Goal: Information Seeking & Learning: Check status

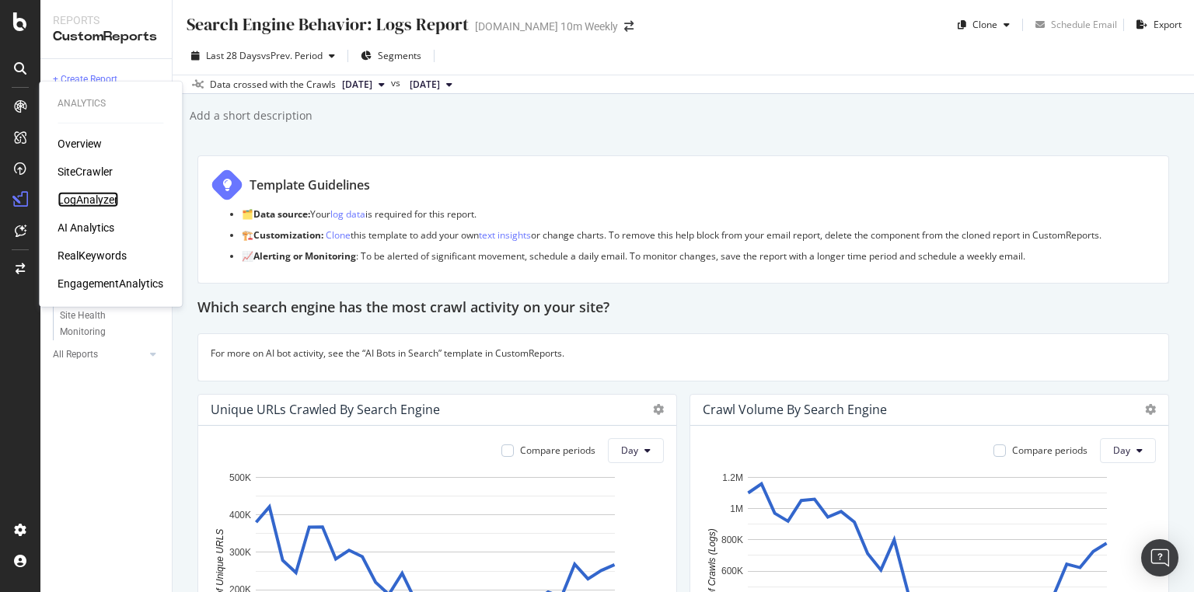
click at [93, 202] on div "LogAnalyzer" at bounding box center [88, 200] width 61 height 16
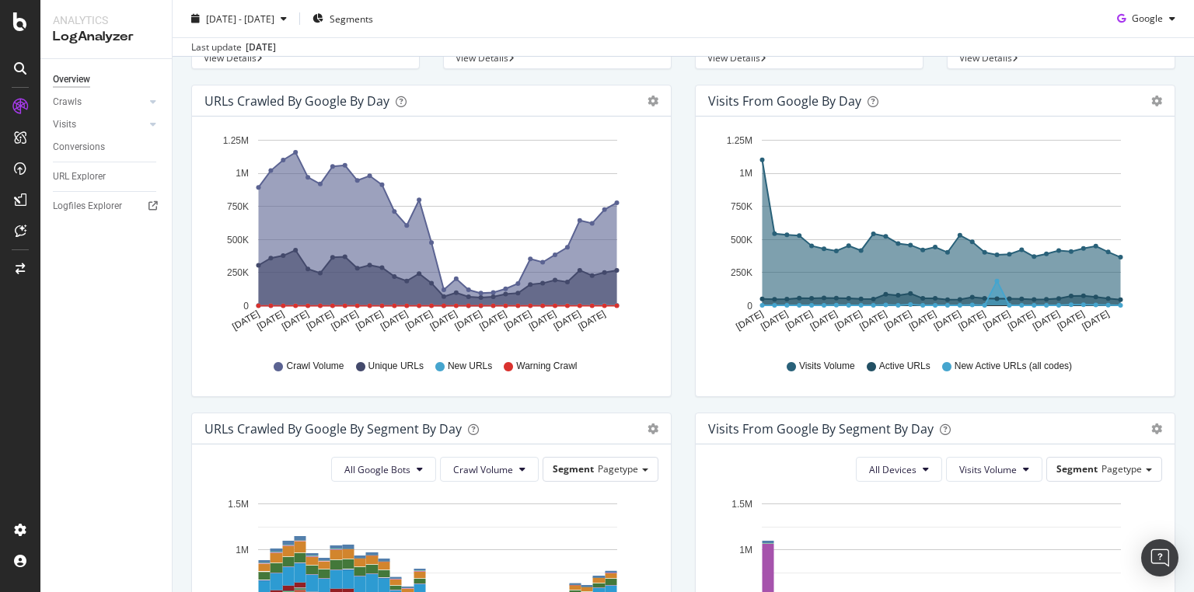
scroll to position [142, 0]
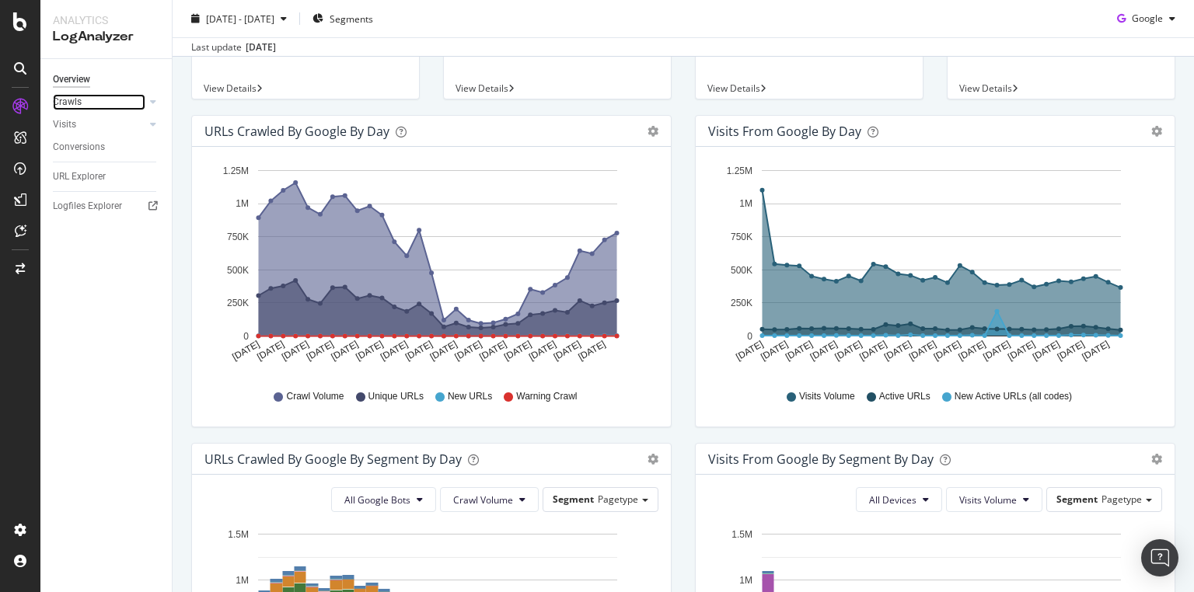
click at [91, 99] on link "Crawls" at bounding box center [99, 102] width 93 height 16
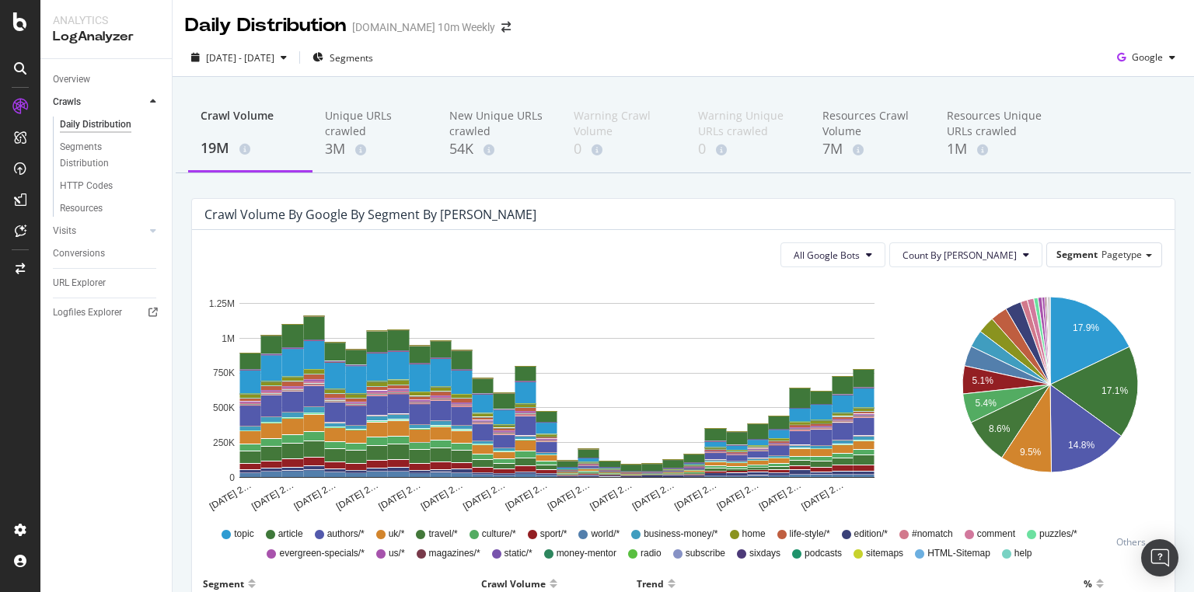
click at [261, 116] on div "Crawl Volume" at bounding box center [250, 123] width 99 height 30
click at [98, 79] on link "Overview" at bounding box center [107, 80] width 108 height 16
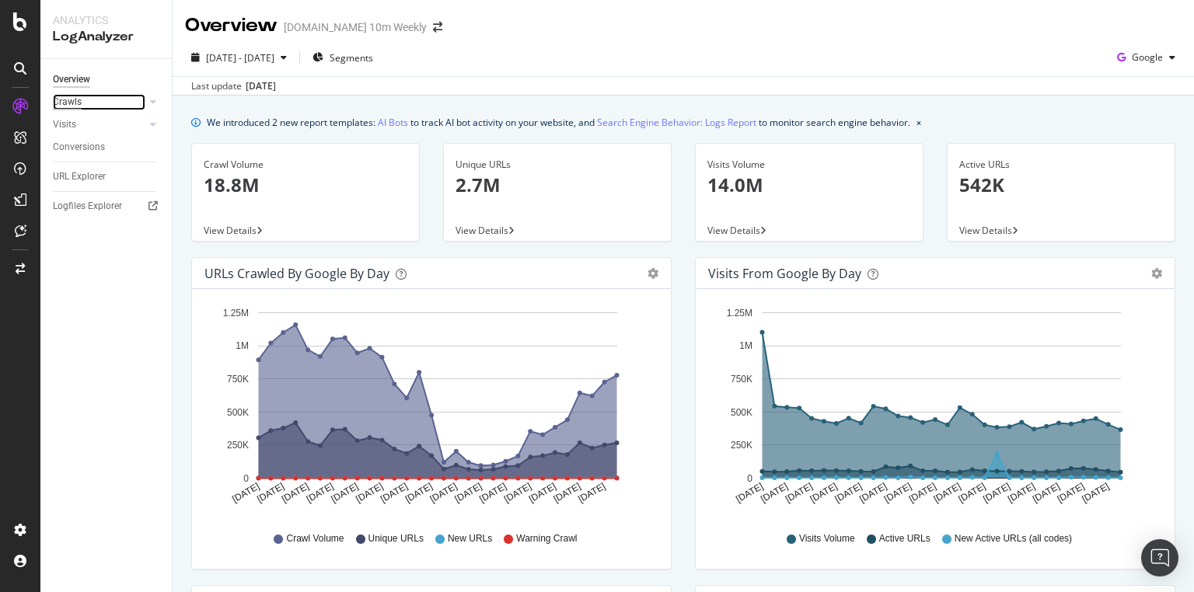
click at [65, 102] on div "Crawls" at bounding box center [67, 102] width 29 height 16
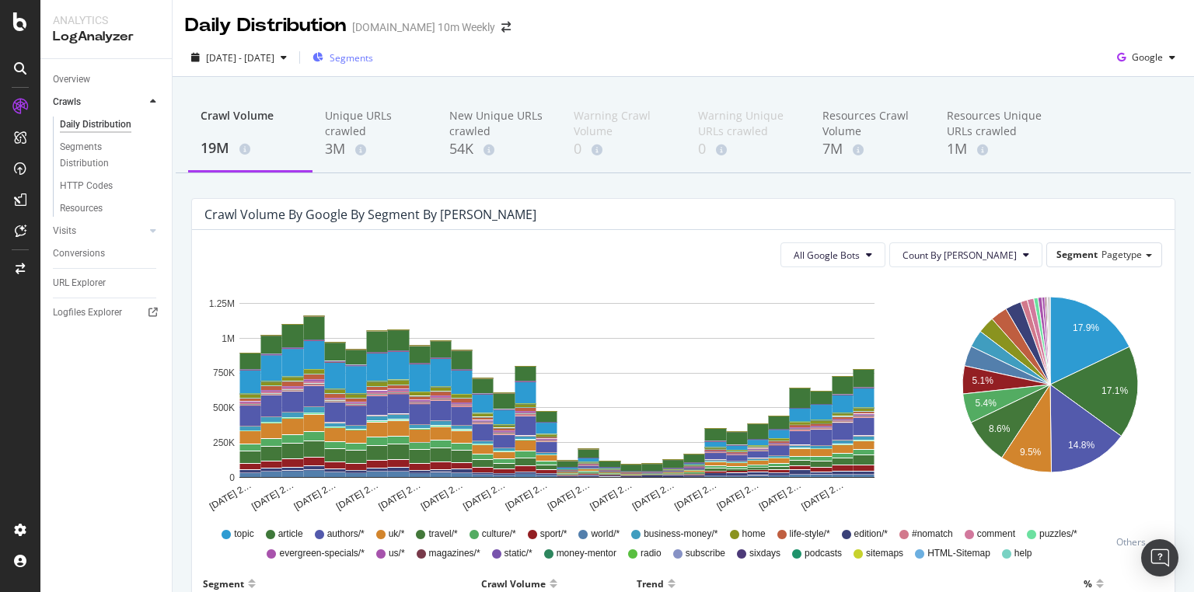
click at [373, 60] on span "Segments" at bounding box center [352, 57] width 44 height 13
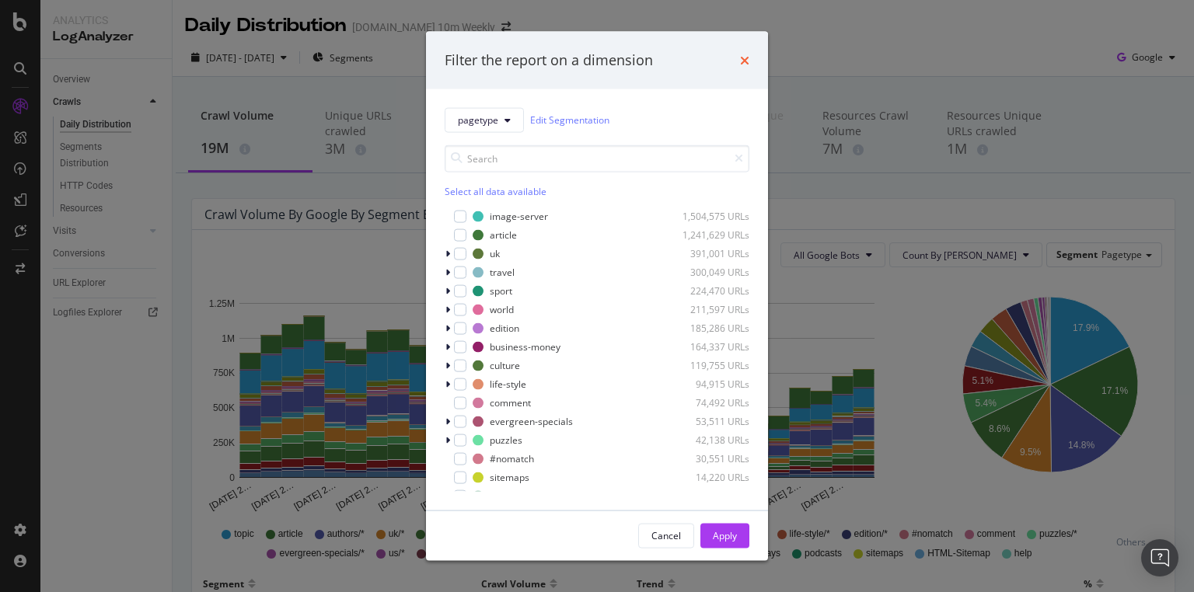
click at [749, 57] on div "Filter the report on a dimension" at bounding box center [597, 61] width 342 height 58
click at [748, 57] on icon "times" at bounding box center [744, 60] width 9 height 12
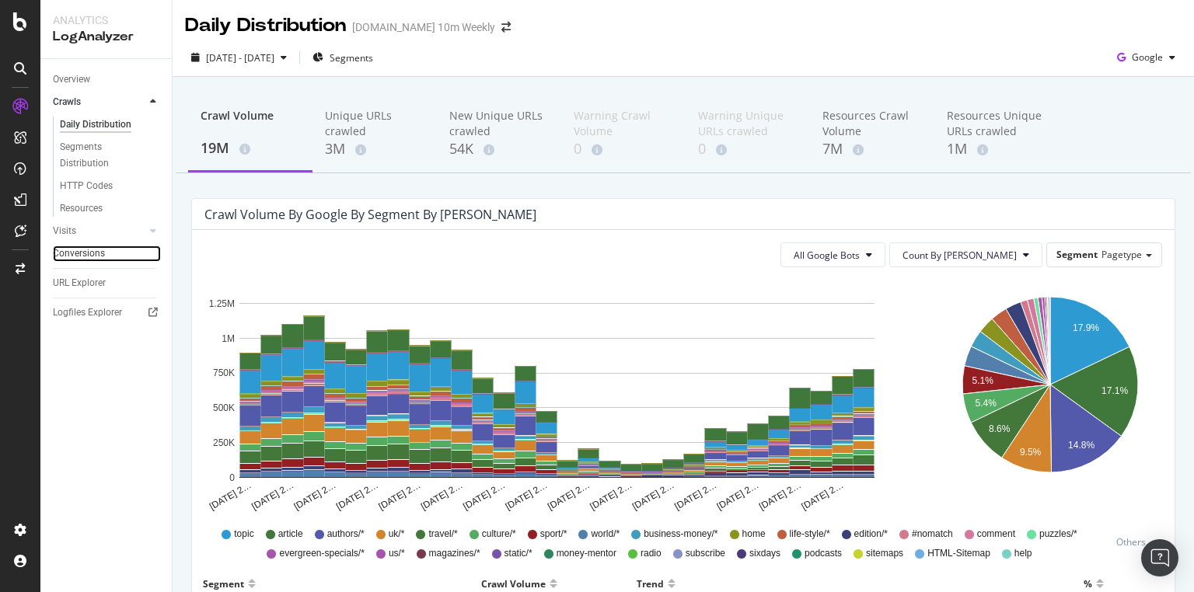
click at [113, 251] on link "Conversions" at bounding box center [107, 254] width 108 height 16
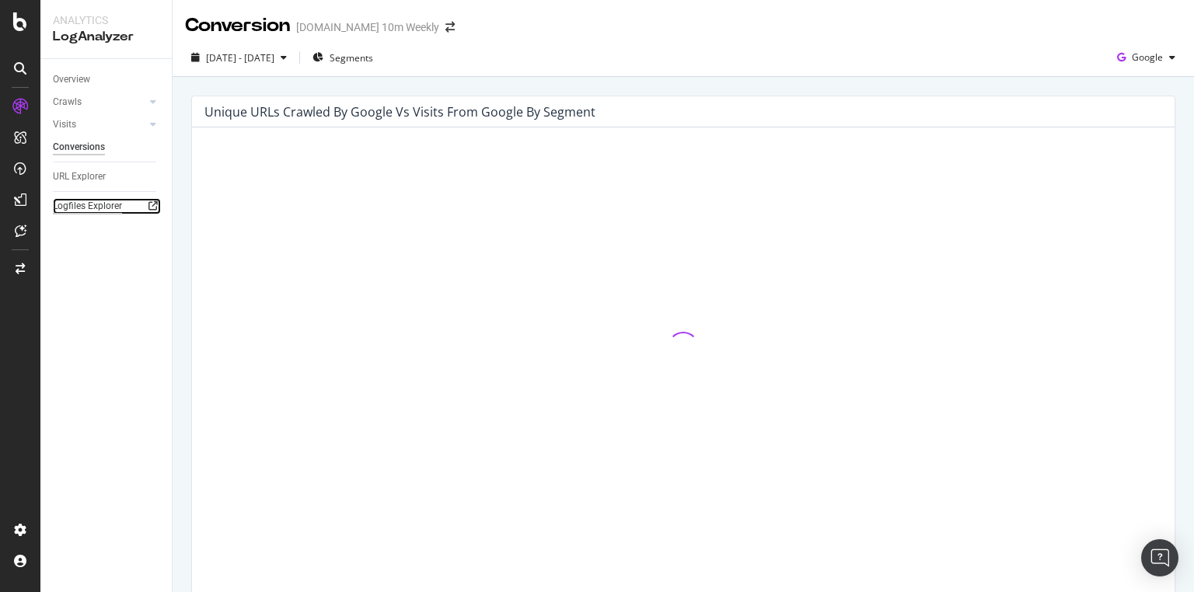
click at [81, 208] on div "Logfiles Explorer" at bounding box center [87, 206] width 69 height 16
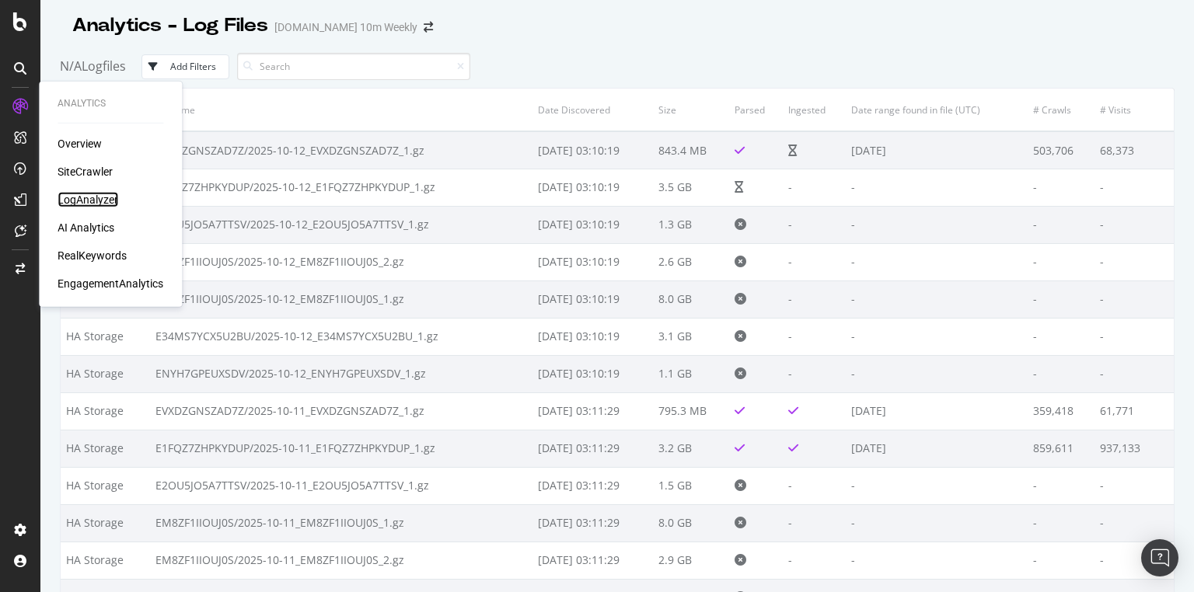
click at [68, 199] on div "LogAnalyzer" at bounding box center [88, 200] width 61 height 16
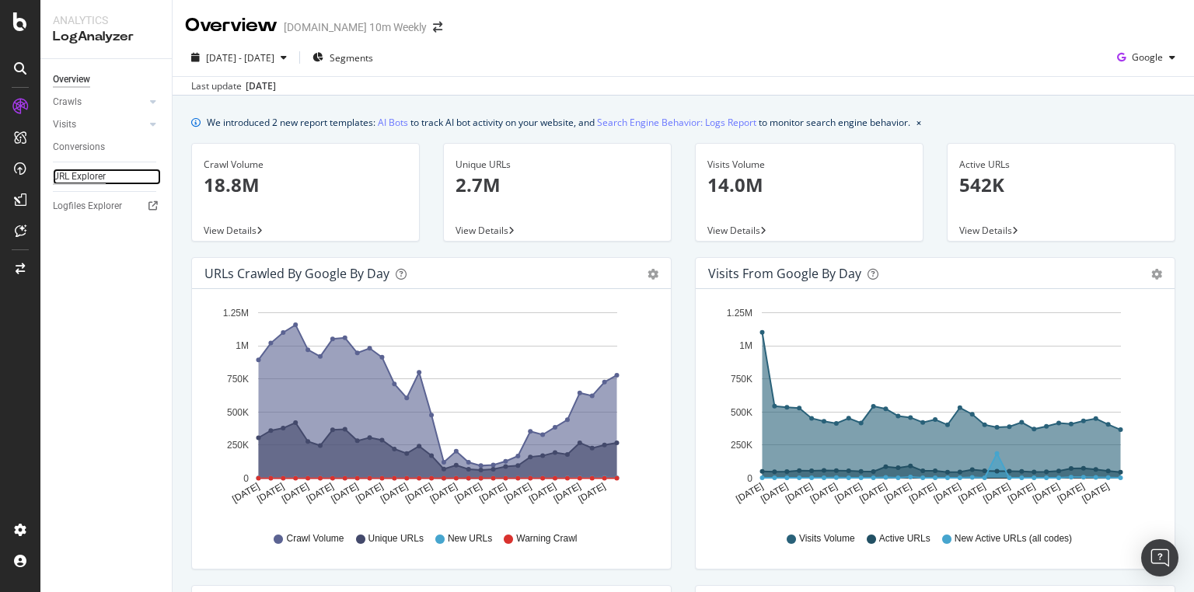
click at [103, 173] on div "URL Explorer" at bounding box center [79, 177] width 53 height 16
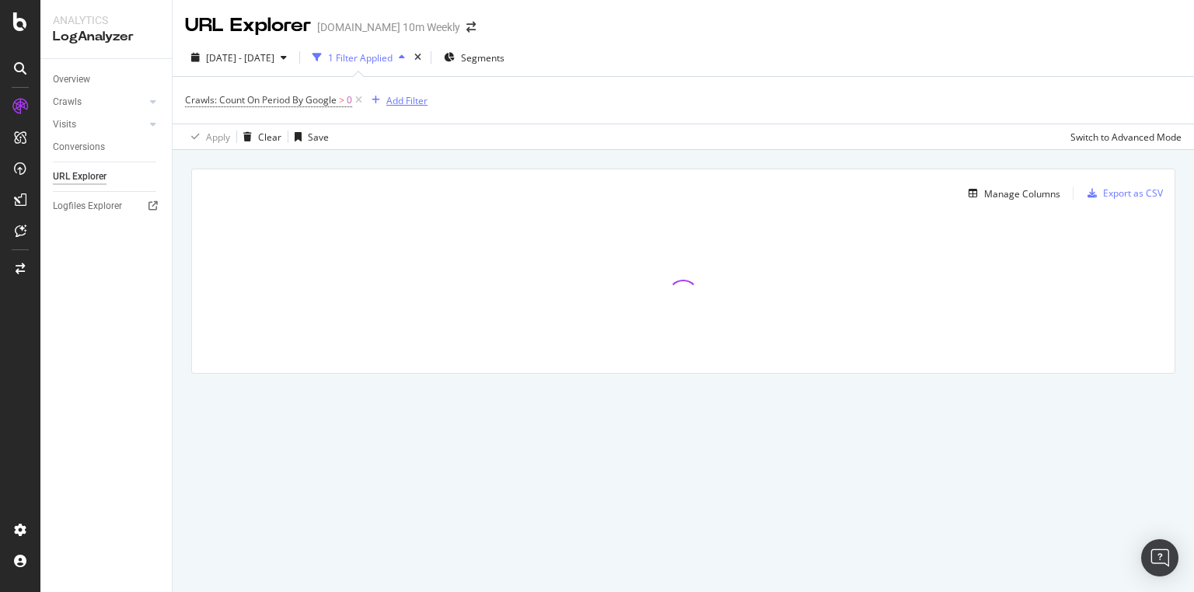
click at [400, 96] on div "Add Filter" at bounding box center [406, 100] width 41 height 13
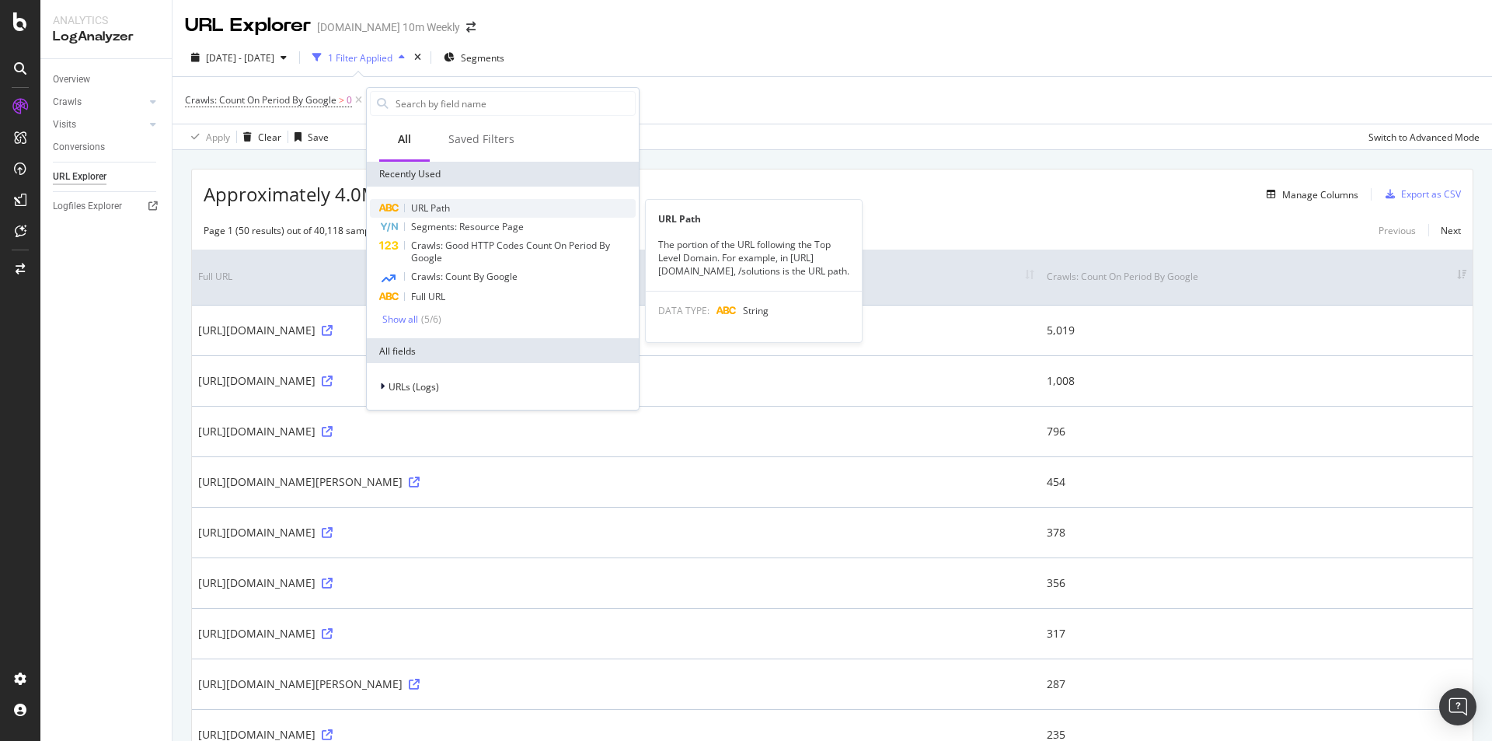
click at [450, 213] on span "URL Path" at bounding box center [430, 207] width 39 height 13
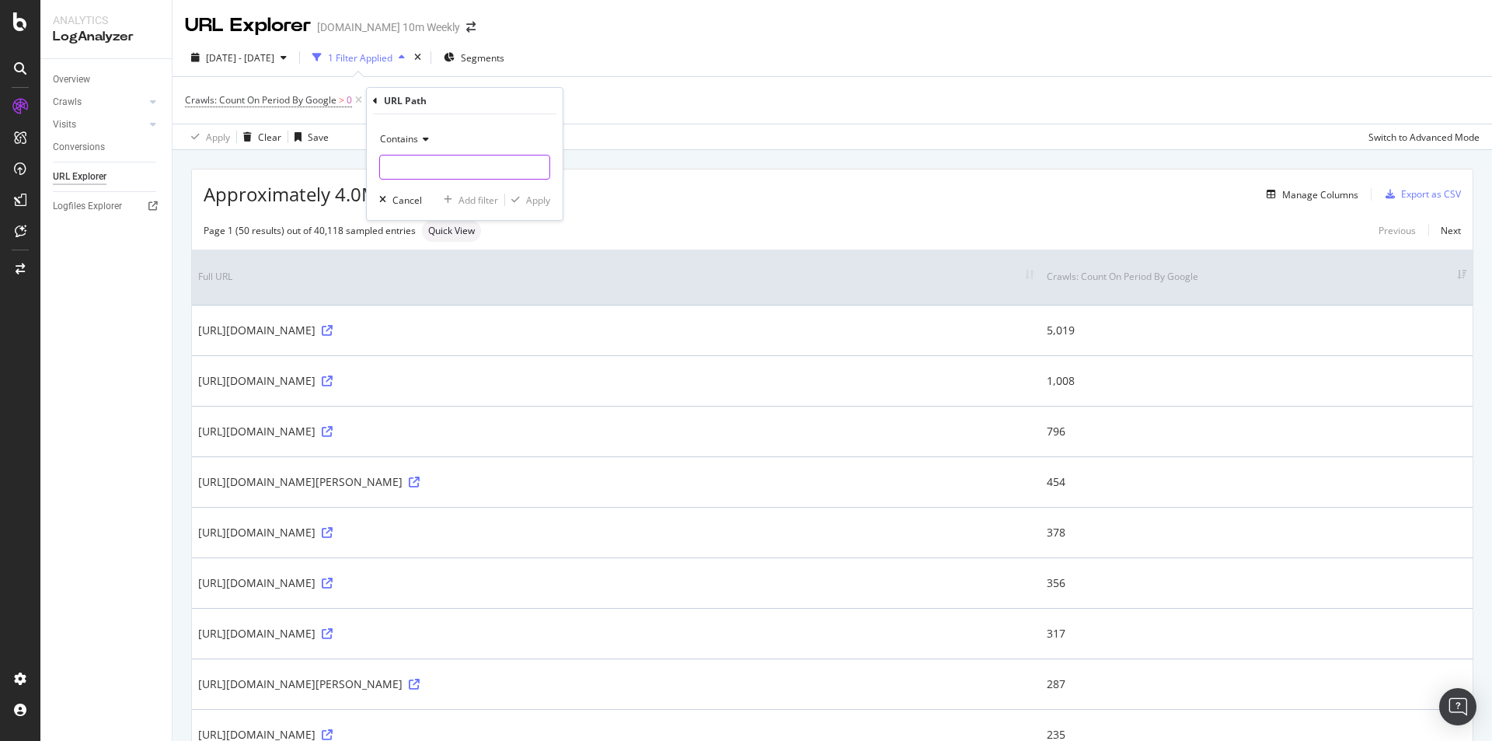
click at [491, 167] on input "text" at bounding box center [464, 167] width 169 height 25
paste input "/sitemaps/news"
type input "/sitemaps/news"
click at [539, 203] on div "Apply" at bounding box center [538, 200] width 24 height 13
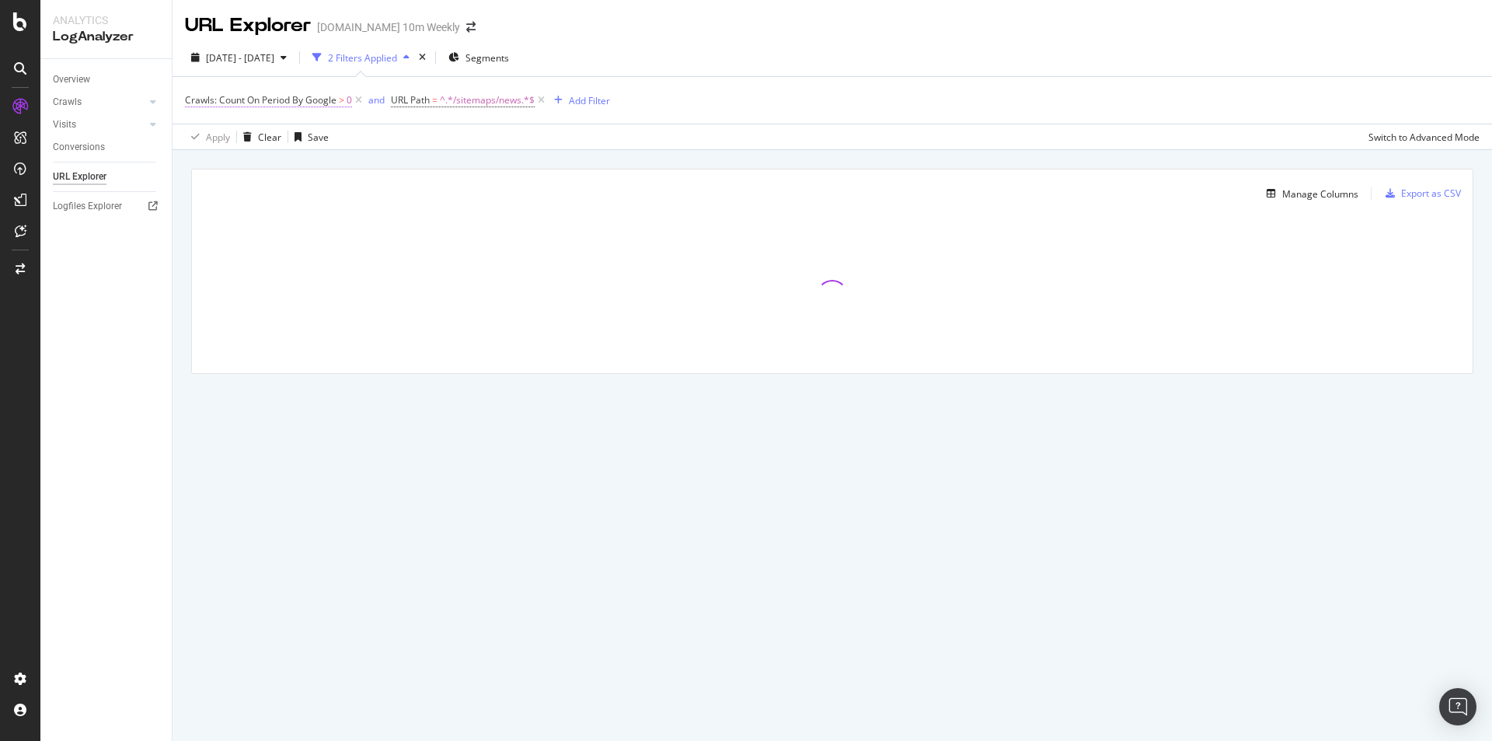
click at [343, 96] on span ">" at bounding box center [341, 99] width 5 height 13
click at [258, 162] on icon at bounding box center [260, 161] width 11 height 9
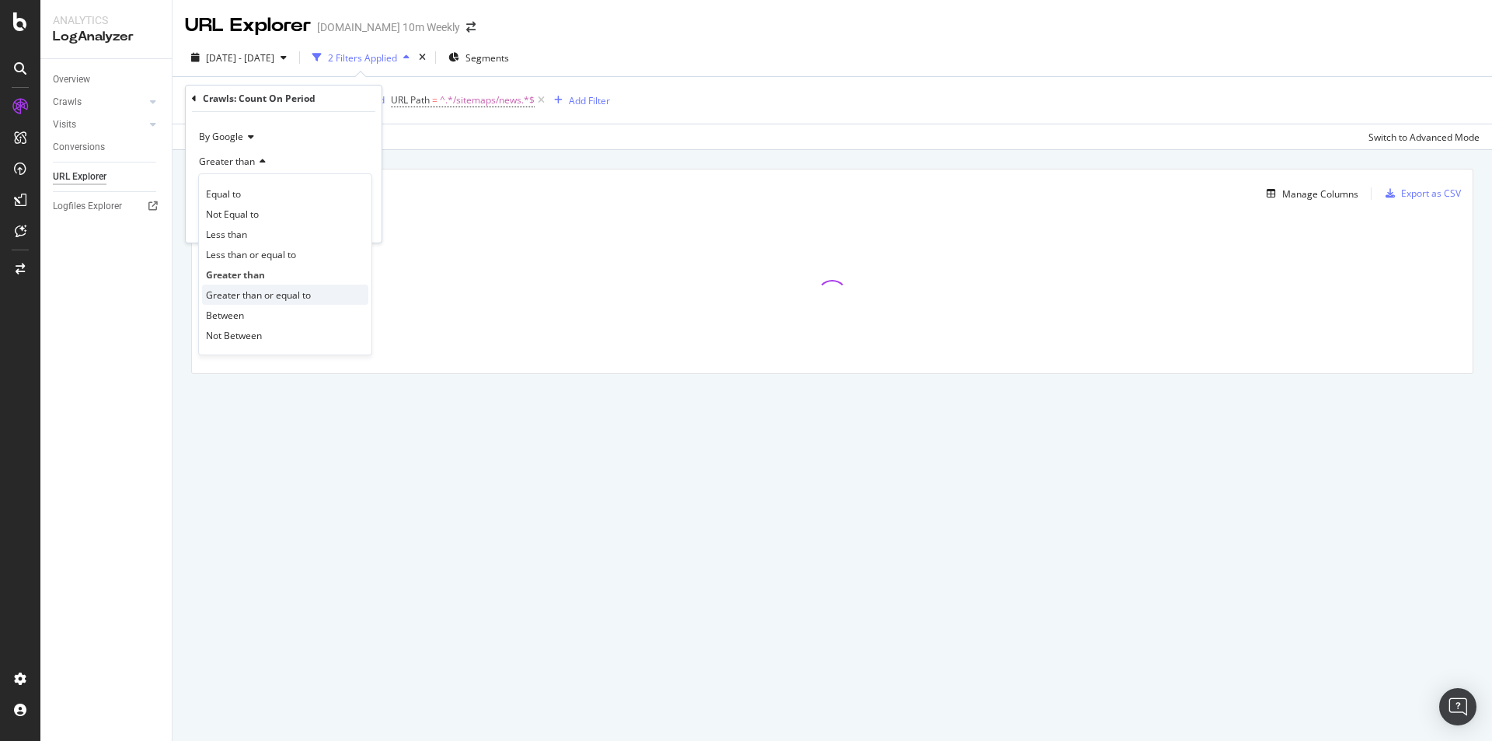
click at [310, 295] on span "Greater than or equal to" at bounding box center [258, 294] width 105 height 13
click at [355, 219] on div "Apply" at bounding box center [357, 222] width 24 height 13
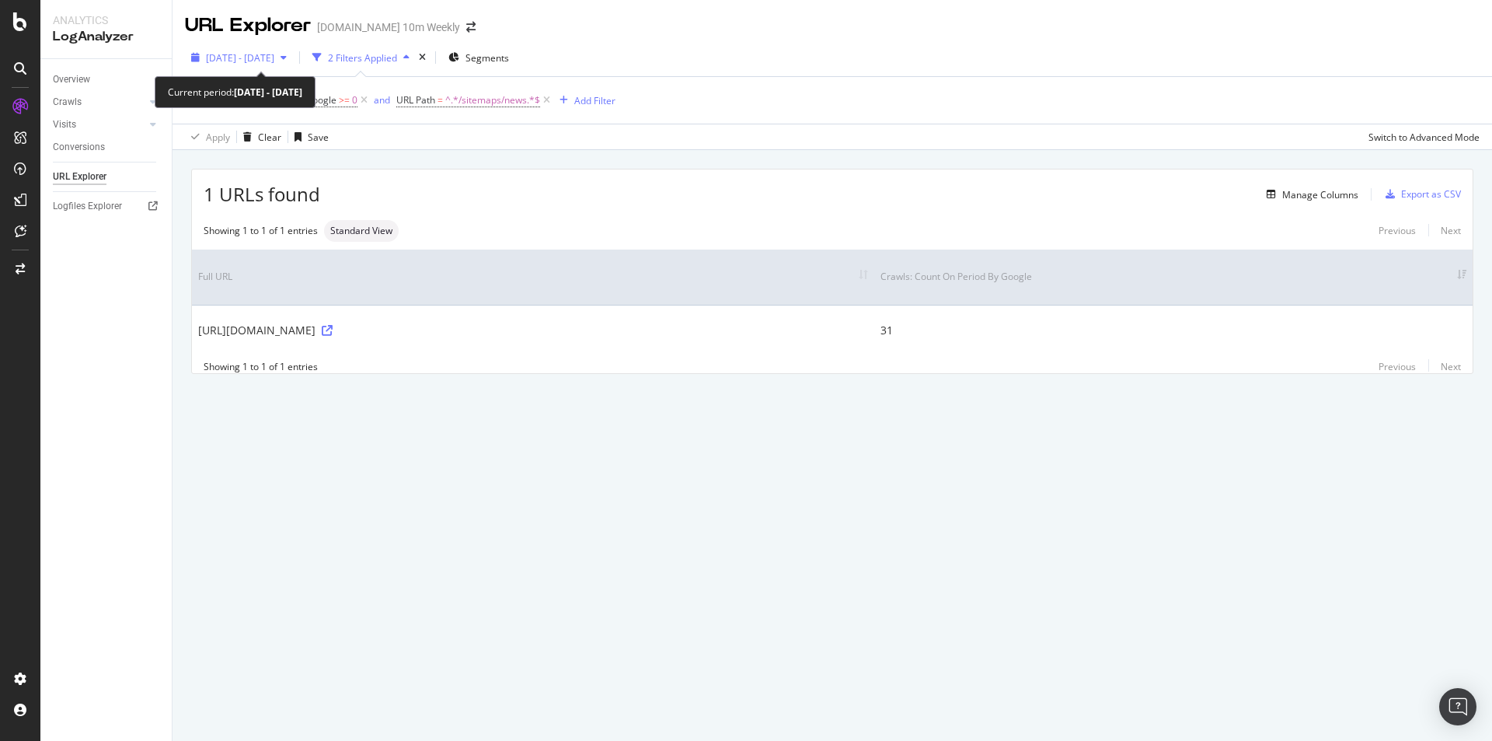
click at [293, 65] on div "[DATE] - [DATE]" at bounding box center [239, 57] width 108 height 23
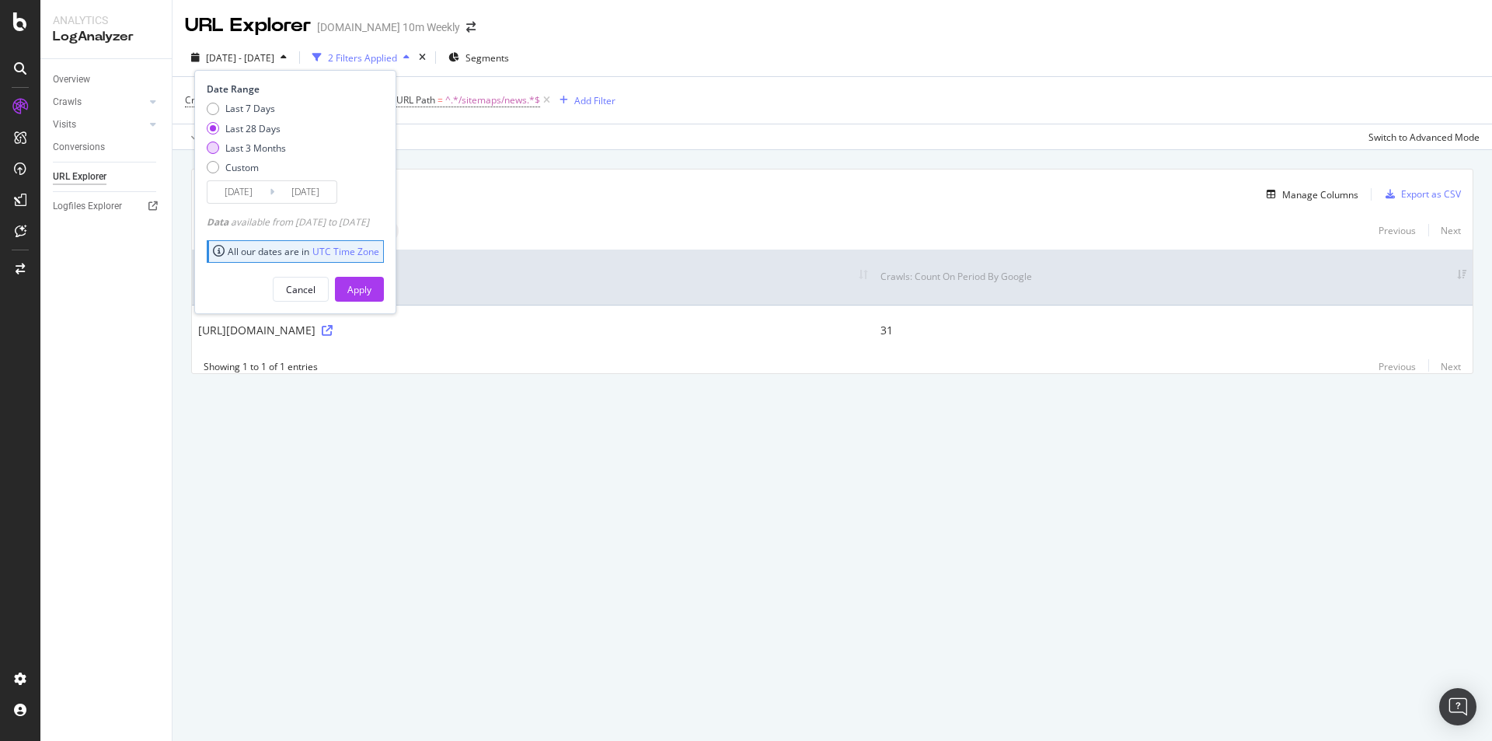
click at [281, 149] on div "Last 3 Months" at bounding box center [255, 147] width 61 height 13
type input "2025/07/12"
click at [372, 291] on div "Apply" at bounding box center [359, 289] width 24 height 13
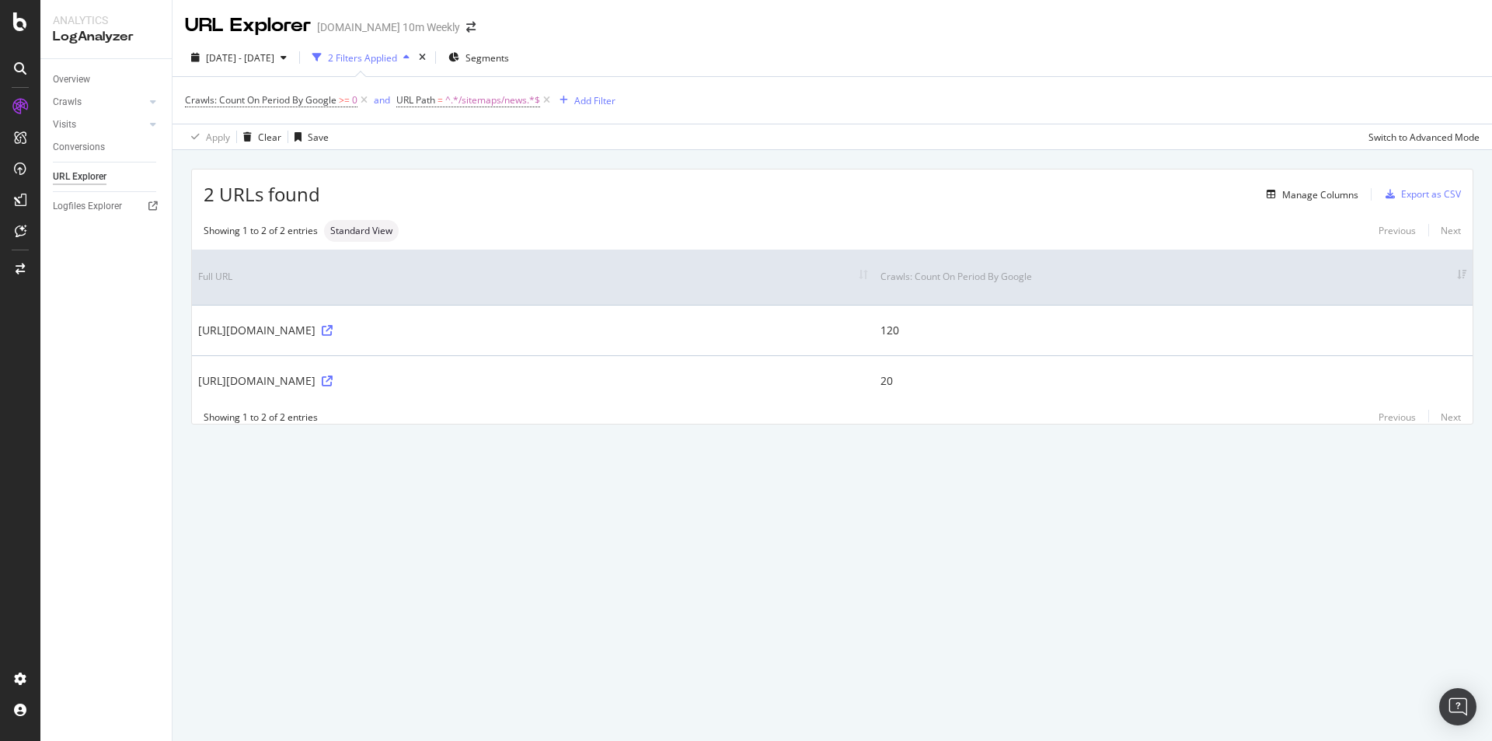
drag, startPoint x: 298, startPoint y: 330, endPoint x: 379, endPoint y: 330, distance: 80.8
click at [379, 330] on div "https://www.thetimes.com/sitemaps/news" at bounding box center [533, 331] width 670 height 16
click at [1193, 192] on div "Manage Columns" at bounding box center [1321, 194] width 76 height 13
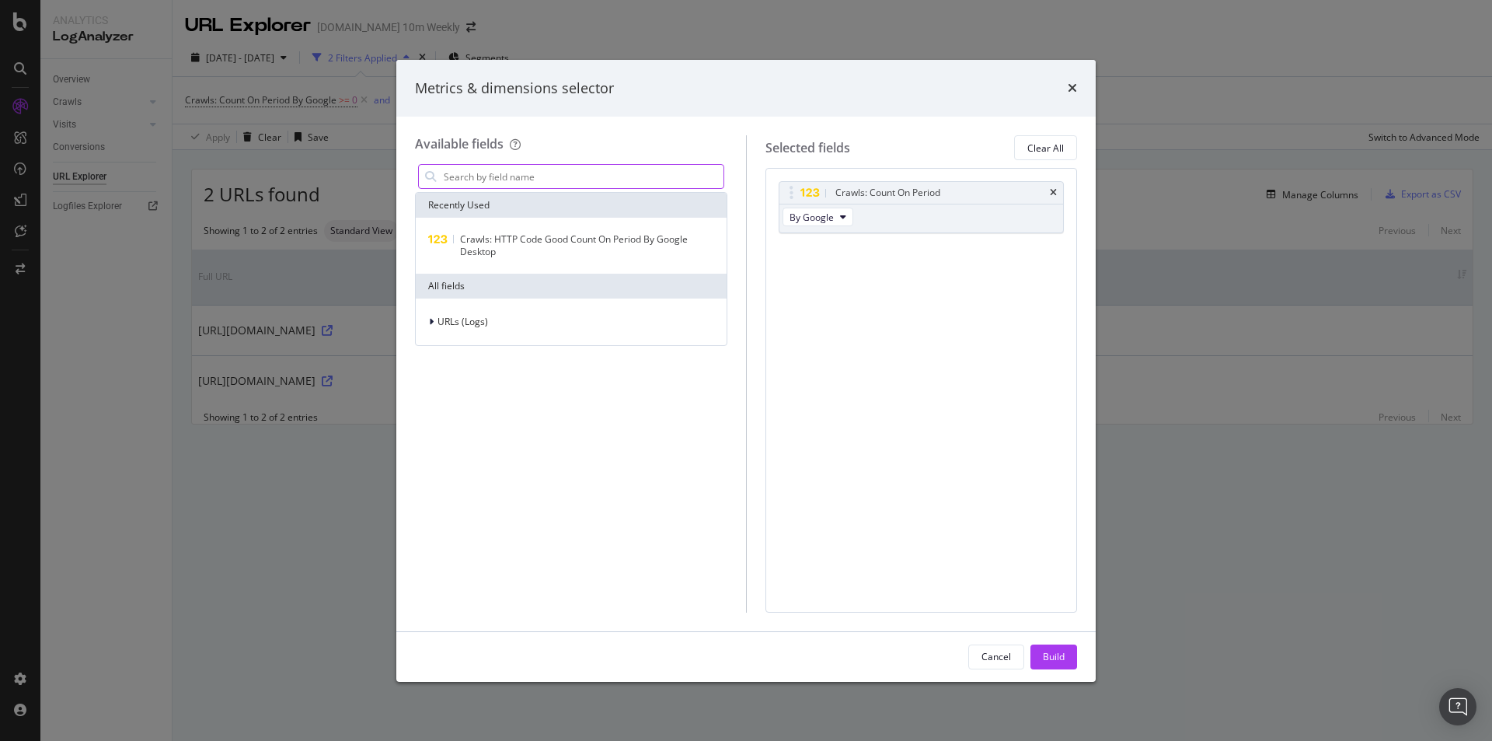
click at [579, 177] on input "modal" at bounding box center [582, 176] width 281 height 23
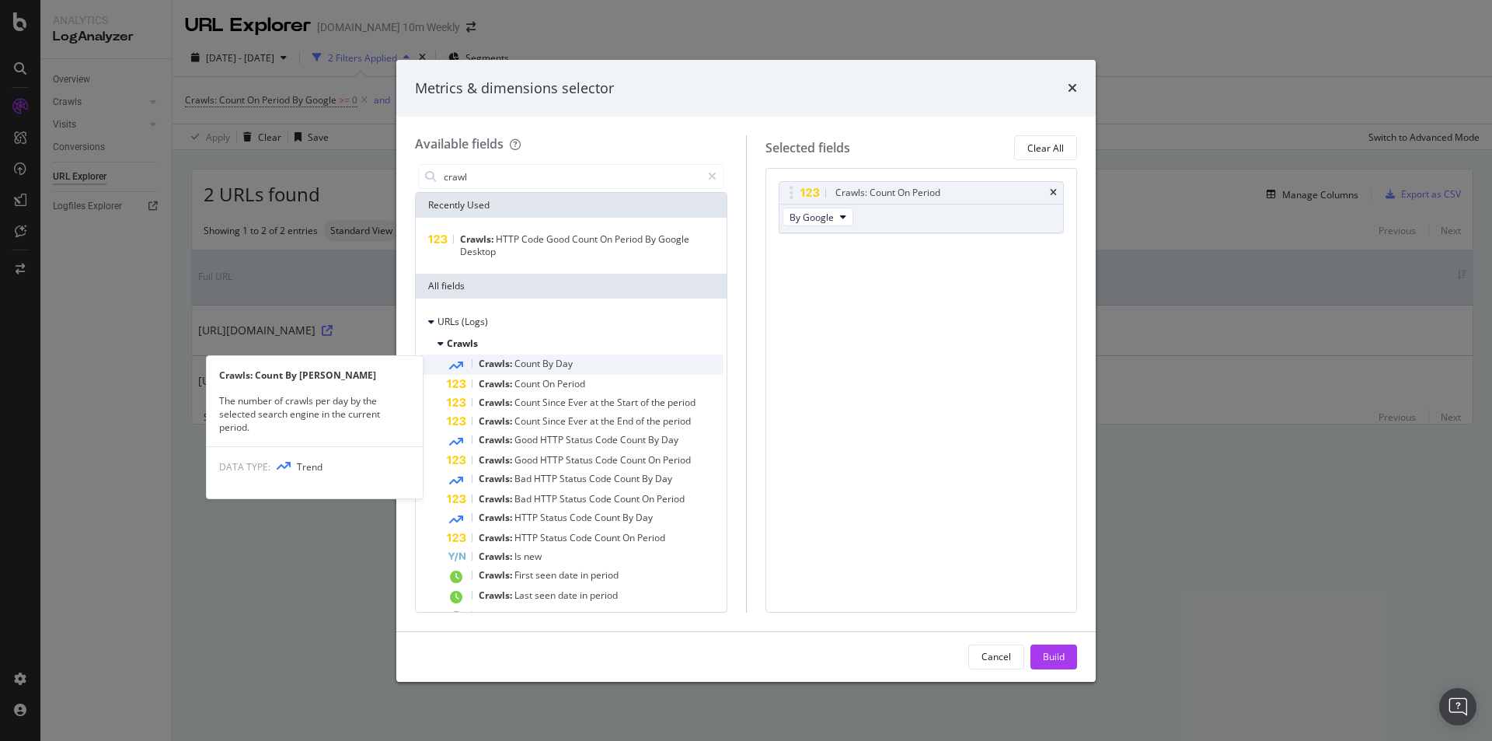
type input "crawl"
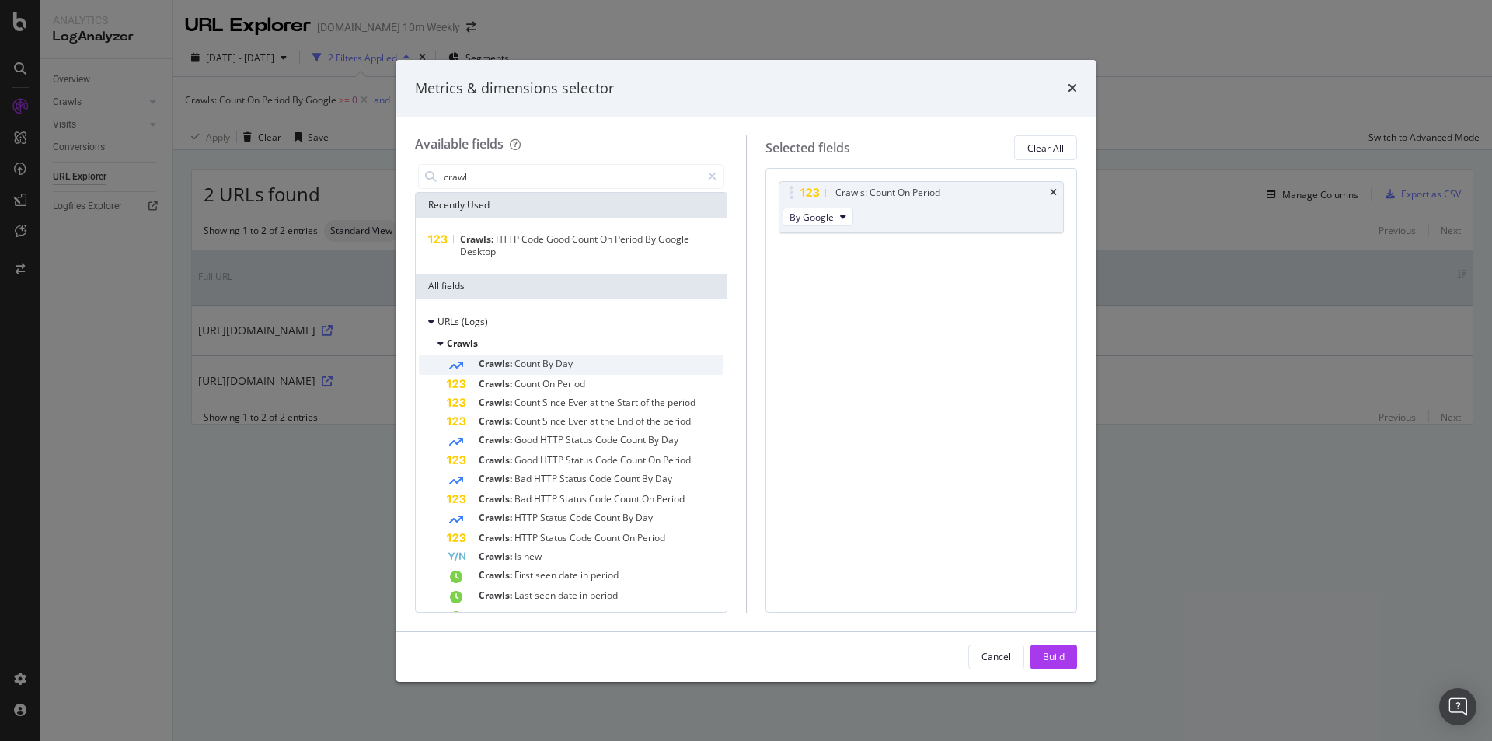
click at [598, 365] on div "Crawls: Count By Day" at bounding box center [585, 364] width 277 height 20
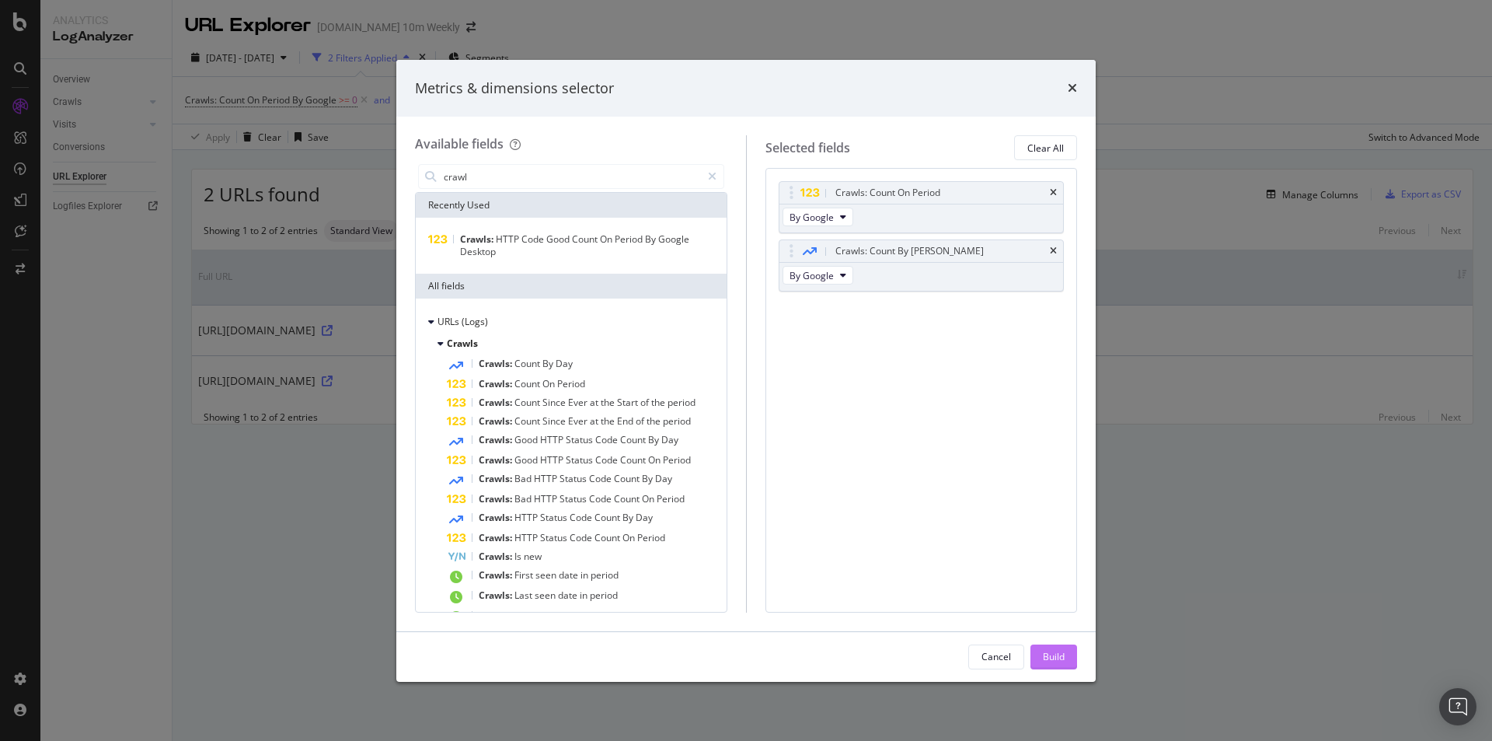
click at [1070, 592] on button "Build" at bounding box center [1054, 656] width 47 height 25
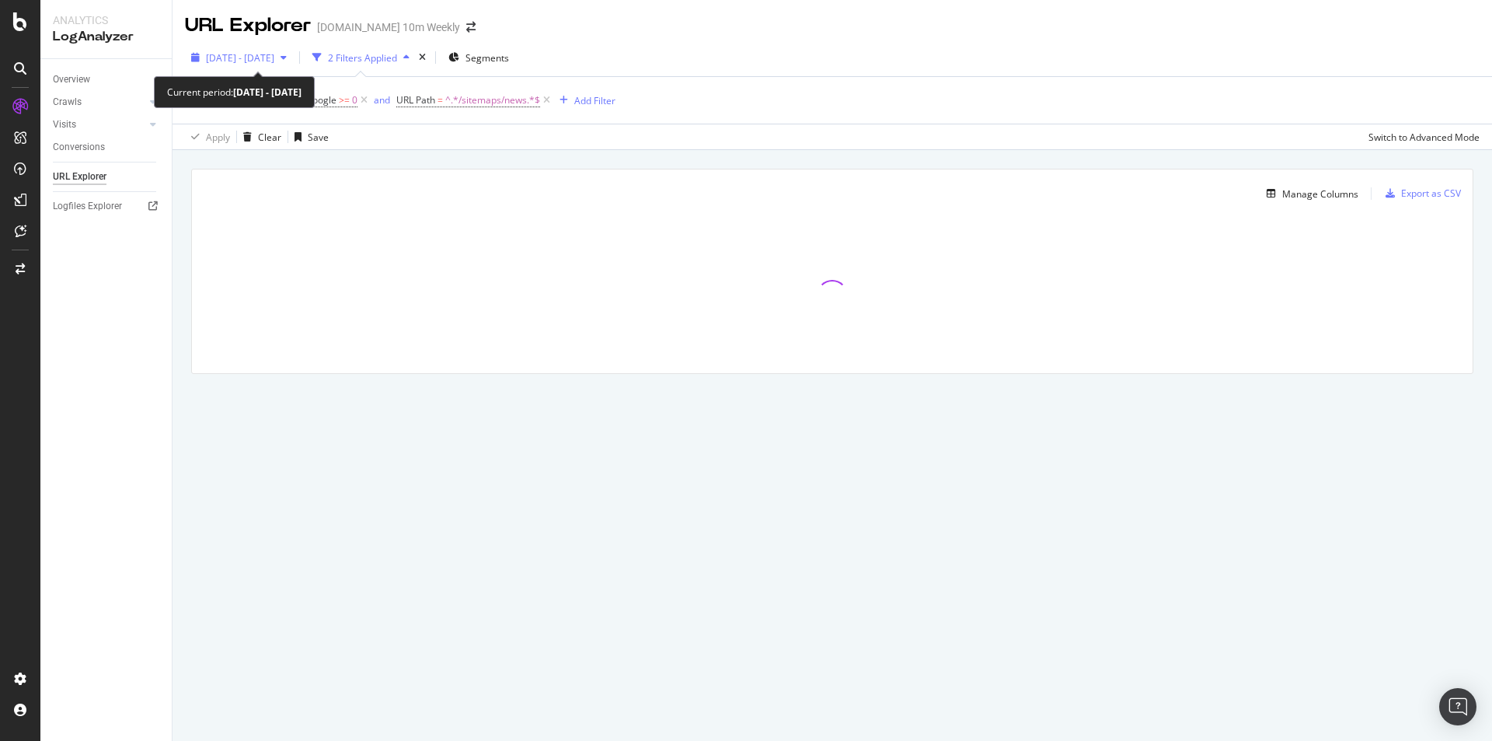
click at [293, 50] on div "2025 Jul. 12th - Oct. 11th" at bounding box center [239, 57] width 108 height 23
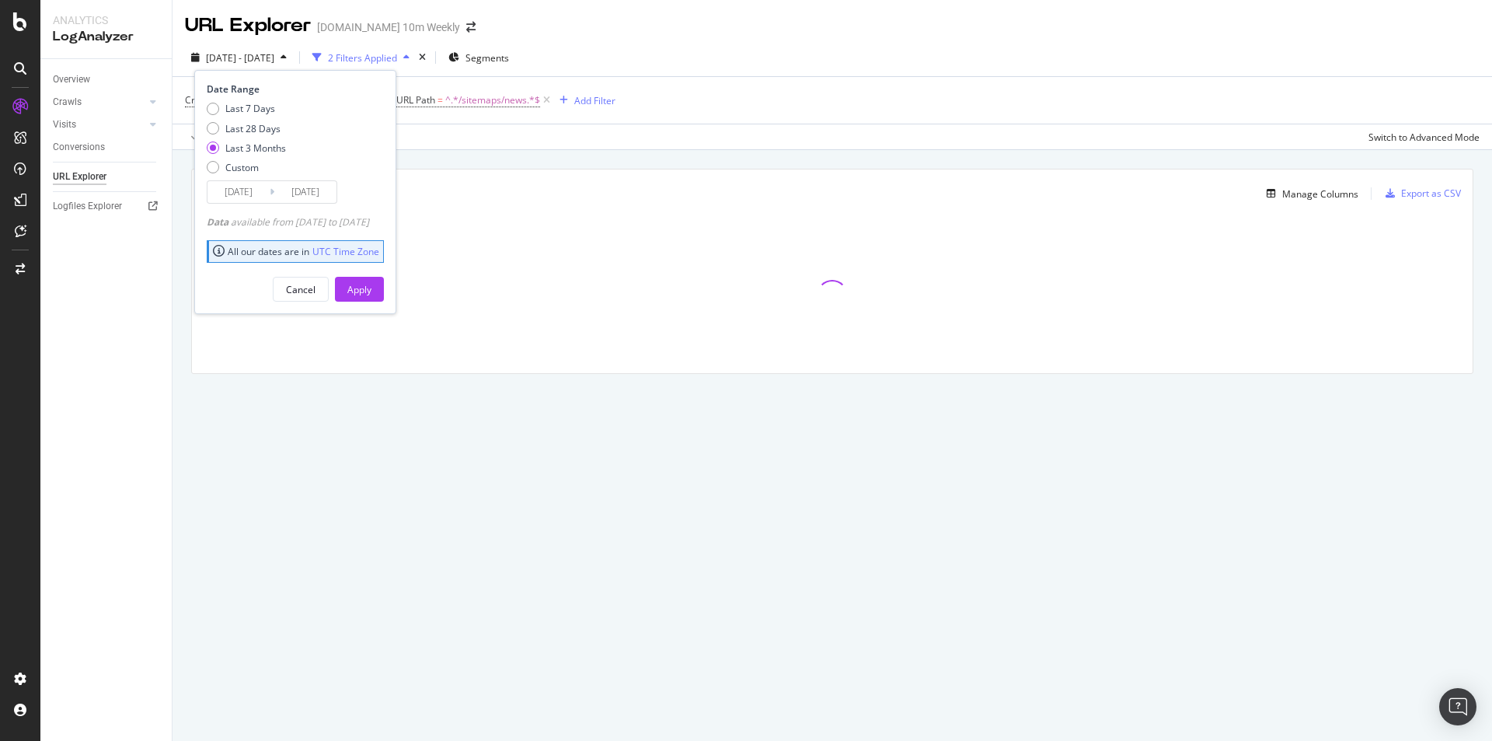
click at [647, 432] on div "URL Explorer TheTimes.com 10m Weekly 2025 Jul. 12th - Oct. 11th 2 Filters Appli…" at bounding box center [833, 370] width 1320 height 741
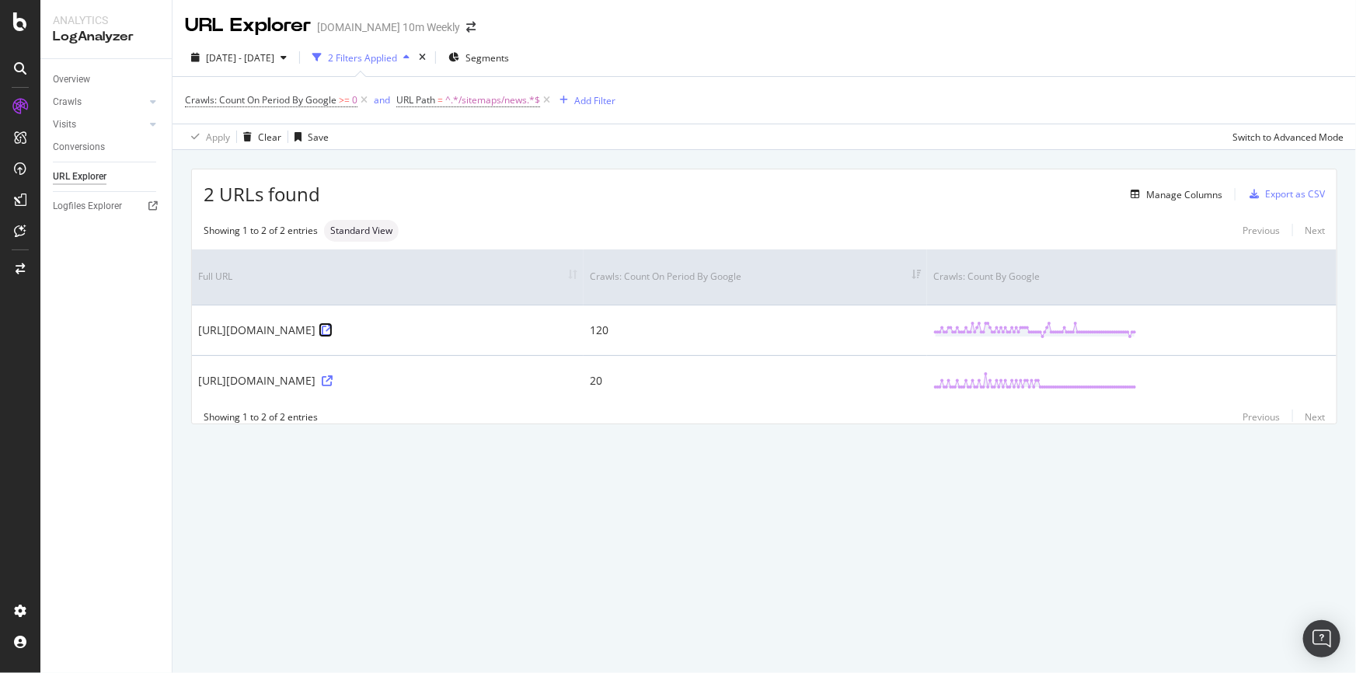
click at [333, 326] on icon at bounding box center [327, 330] width 11 height 11
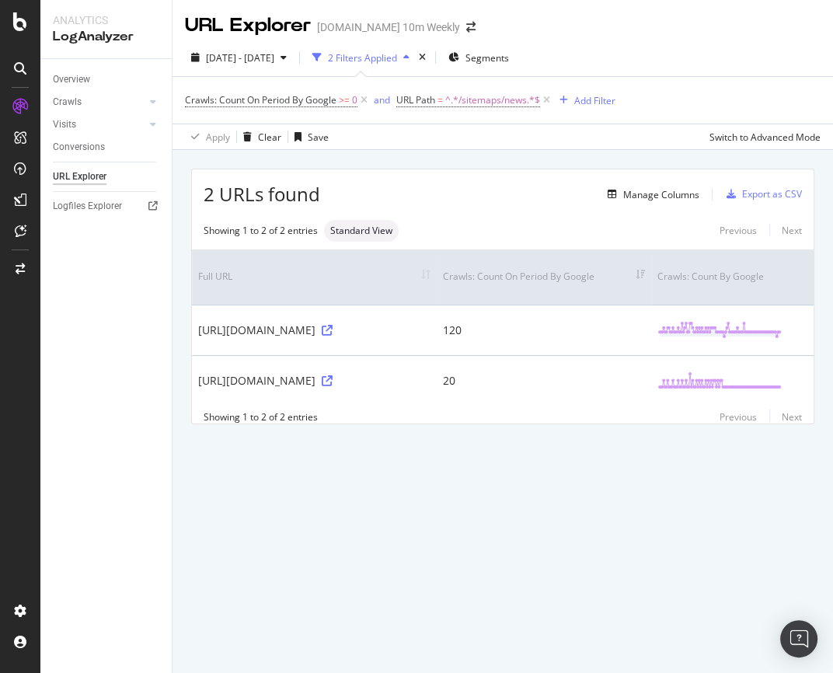
click at [618, 574] on div "URL Explorer TheTimes.com 10m Weekly 2025 Jul. 12th - Oct. 11th 2 Filters Appli…" at bounding box center [503, 336] width 661 height 673
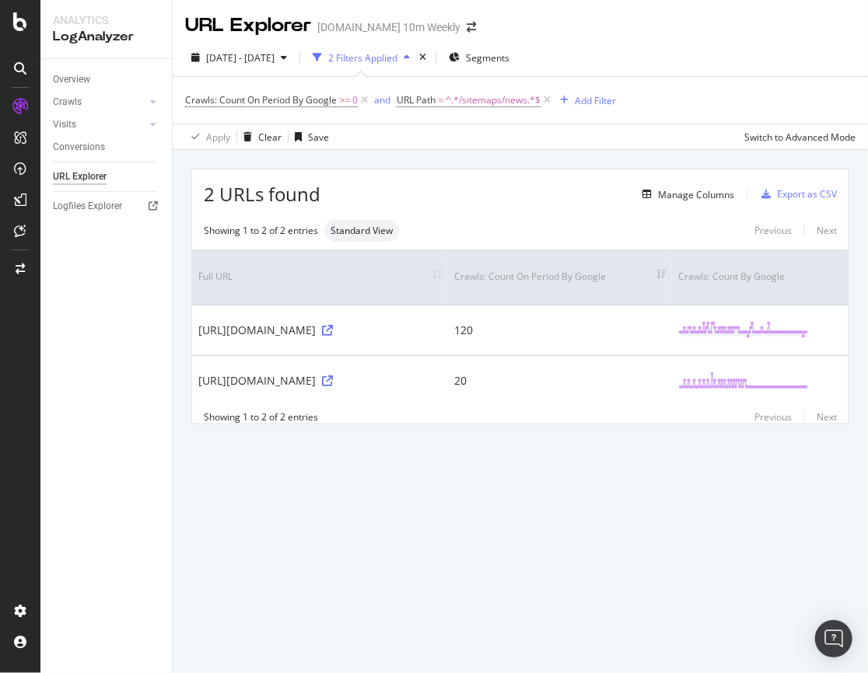
click at [685, 464] on div "2 URLs found Manage Columns Export as CSV Showing 1 to 2 of 2 entries Standard …" at bounding box center [520, 314] width 695 height 328
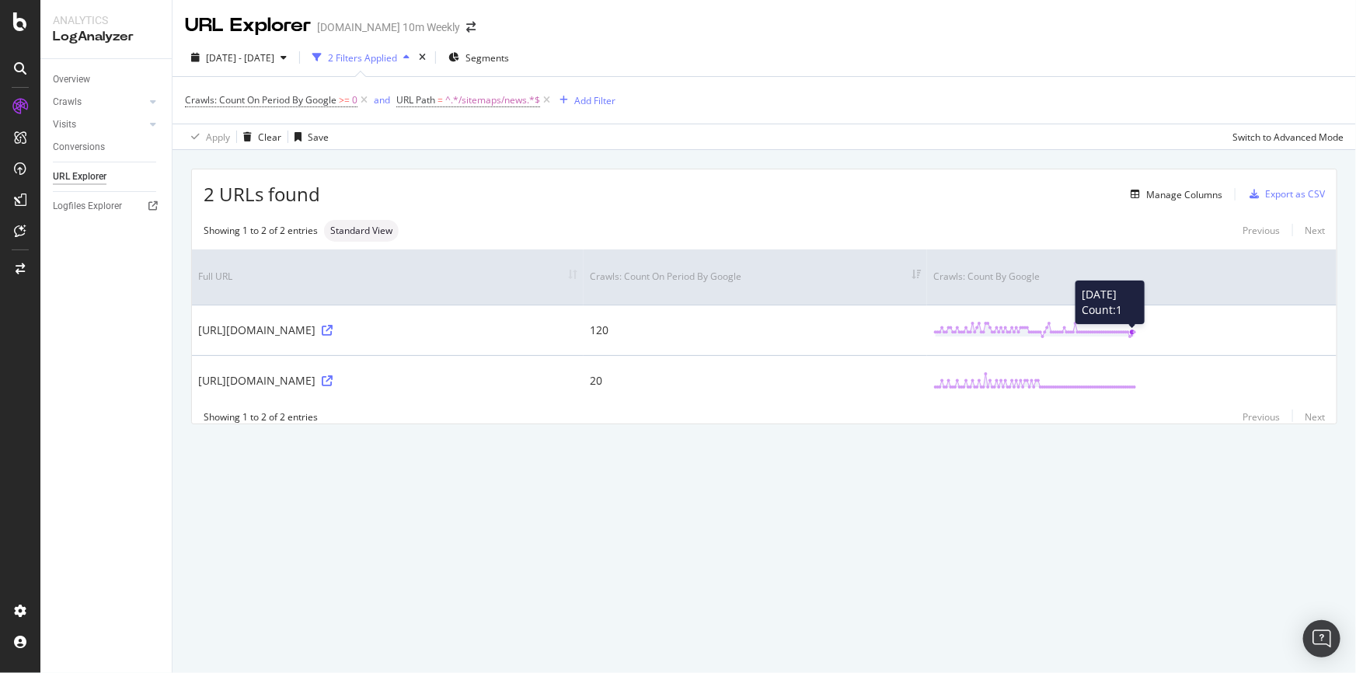
drag, startPoint x: 1158, startPoint y: 333, endPoint x: 1191, endPoint y: 333, distance: 32.7
click at [1175, 333] on td "2025-10-10 Count: 1" at bounding box center [1132, 330] width 410 height 51
